Goal: Find specific page/section: Find specific page/section

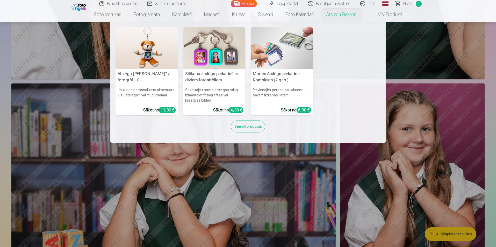
scroll to position [1087, 0]
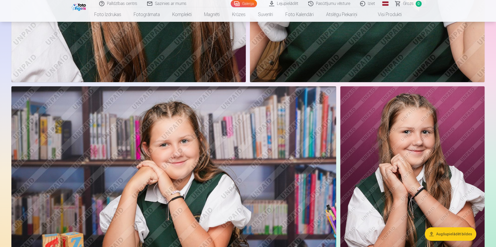
click at [369, 4] on link "Iziet" at bounding box center [367, 3] width 25 height 7
